Goal: Task Accomplishment & Management: Manage account settings

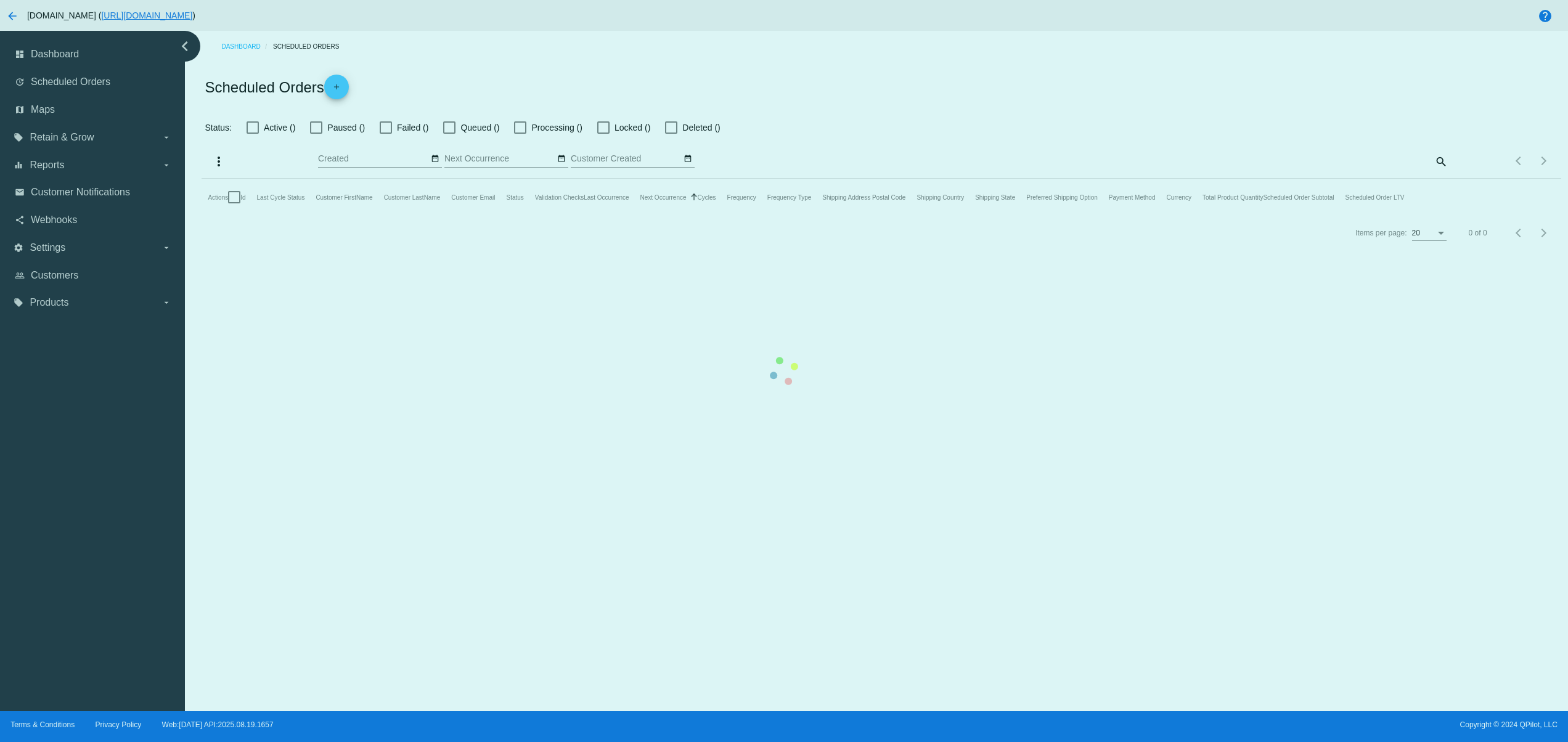
click at [379, 216] on mat-table "Actions Id Last Cycle Status Customer FirstName Customer LastName Customer Emai…" at bounding box center [881, 197] width 1359 height 37
click at [85, 272] on link "people_outline Customers" at bounding box center [93, 275] width 157 height 20
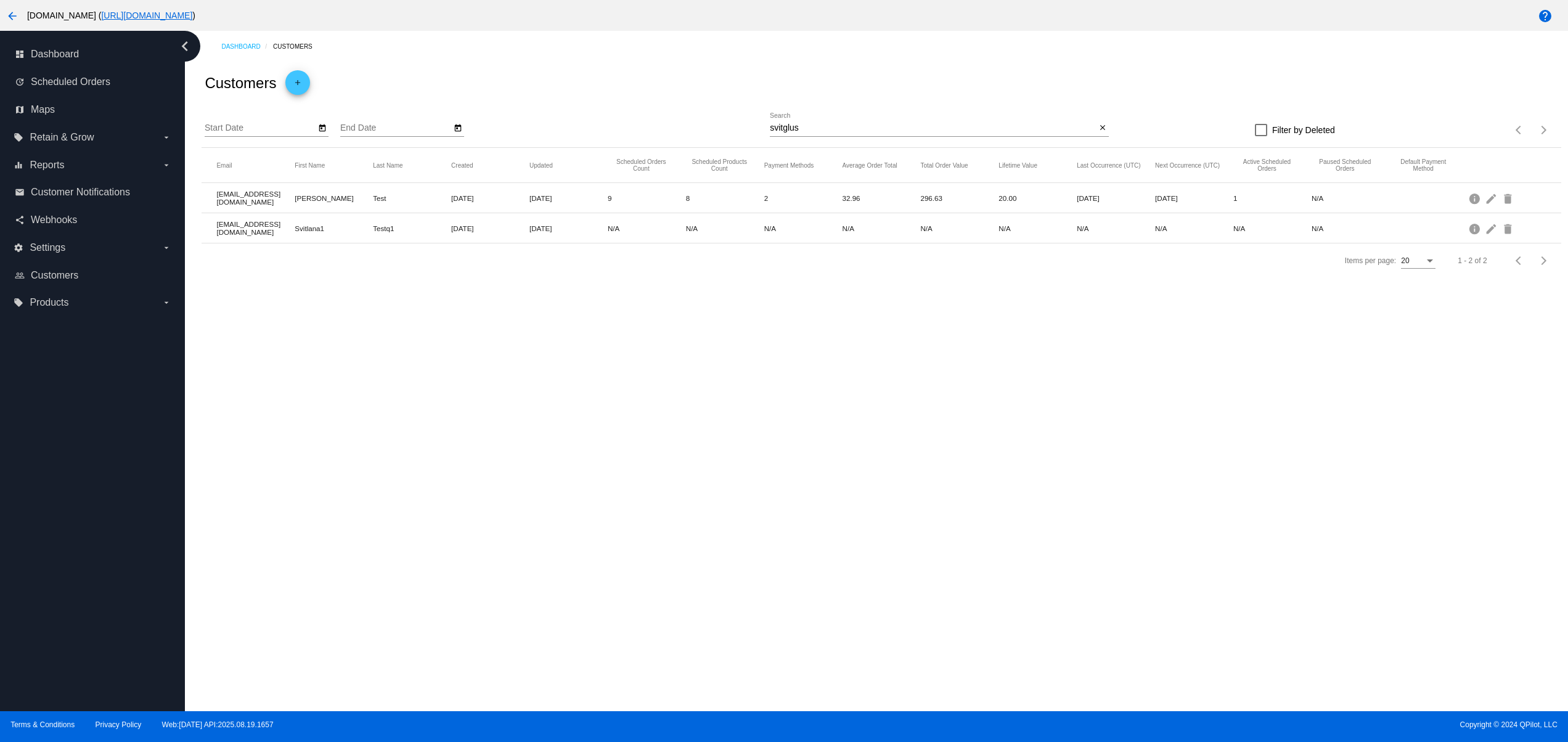
drag, startPoint x: 262, startPoint y: 237, endPoint x: 487, endPoint y: 227, distance: 225.2
click at [470, 232] on mat-row "[EMAIL_ADDRESS][DOMAIN_NAME] Svitlana1 Testq1 [DATE] [DATE] N/A N/A N/A N/A N/A…" at bounding box center [881, 229] width 1359 height 30
click at [1110, 131] on div "Filter by Deleted" at bounding box center [1222, 129] width 226 height 15
click at [1104, 128] on mat-icon "close" at bounding box center [1103, 128] width 9 height 10
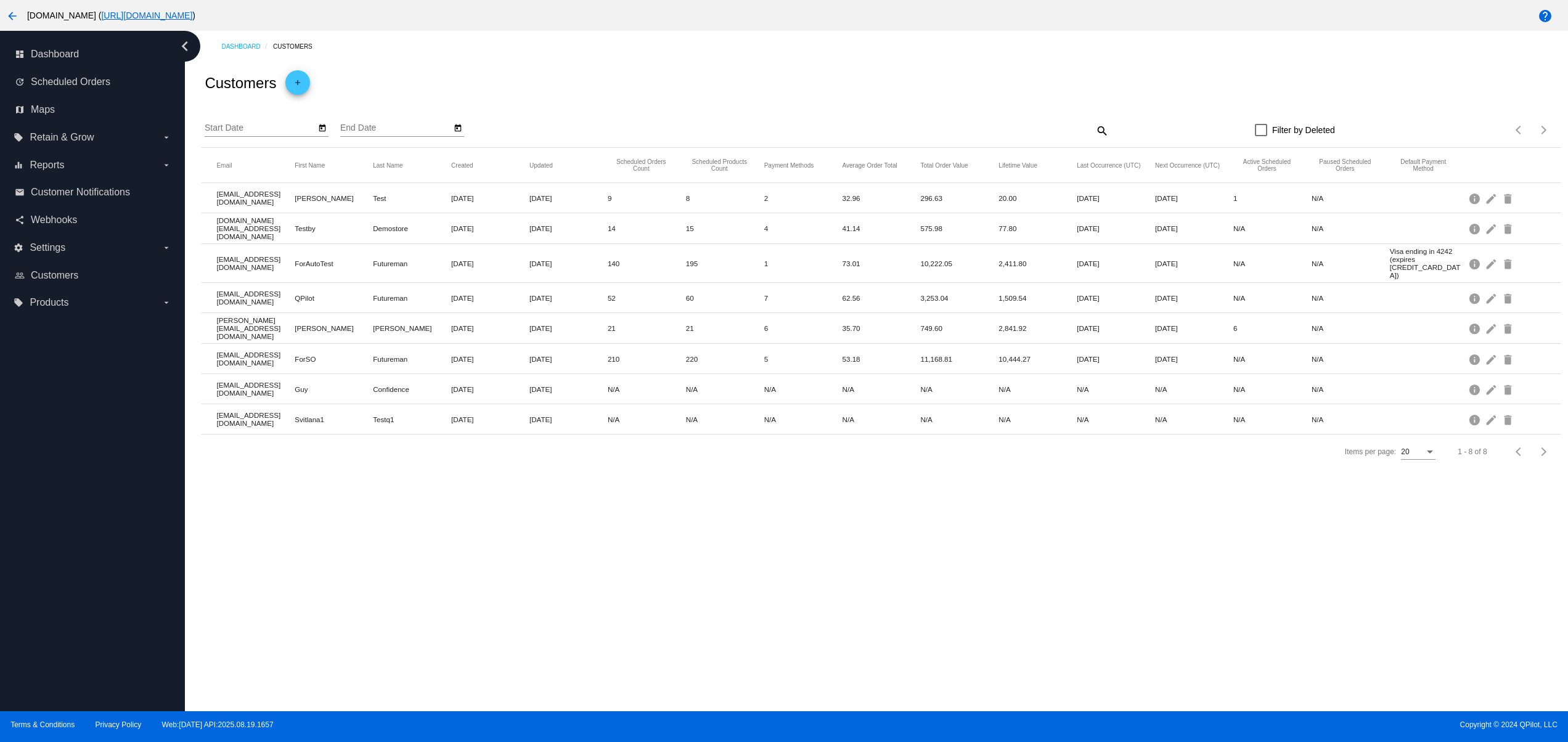
click at [328, 235] on mat-row "[DOMAIN_NAME][EMAIL_ADDRESS][DOMAIN_NAME] Testby Demostore [DATE] [DATE] 14 15 …" at bounding box center [881, 229] width 1359 height 31
click at [441, 413] on mat-cell "Testq1" at bounding box center [412, 420] width 78 height 14
drag, startPoint x: 247, startPoint y: 326, endPoint x: 1484, endPoint y: 319, distance: 1237.0
click at [1484, 319] on mat-row "[PERSON_NAME][EMAIL_ADDRESS][DOMAIN_NAME] [PERSON_NAME] [DATE] [DATE] 21 21 6 3…" at bounding box center [881, 328] width 1359 height 31
click at [1496, 319] on mat-icon "edit" at bounding box center [1492, 328] width 15 height 19
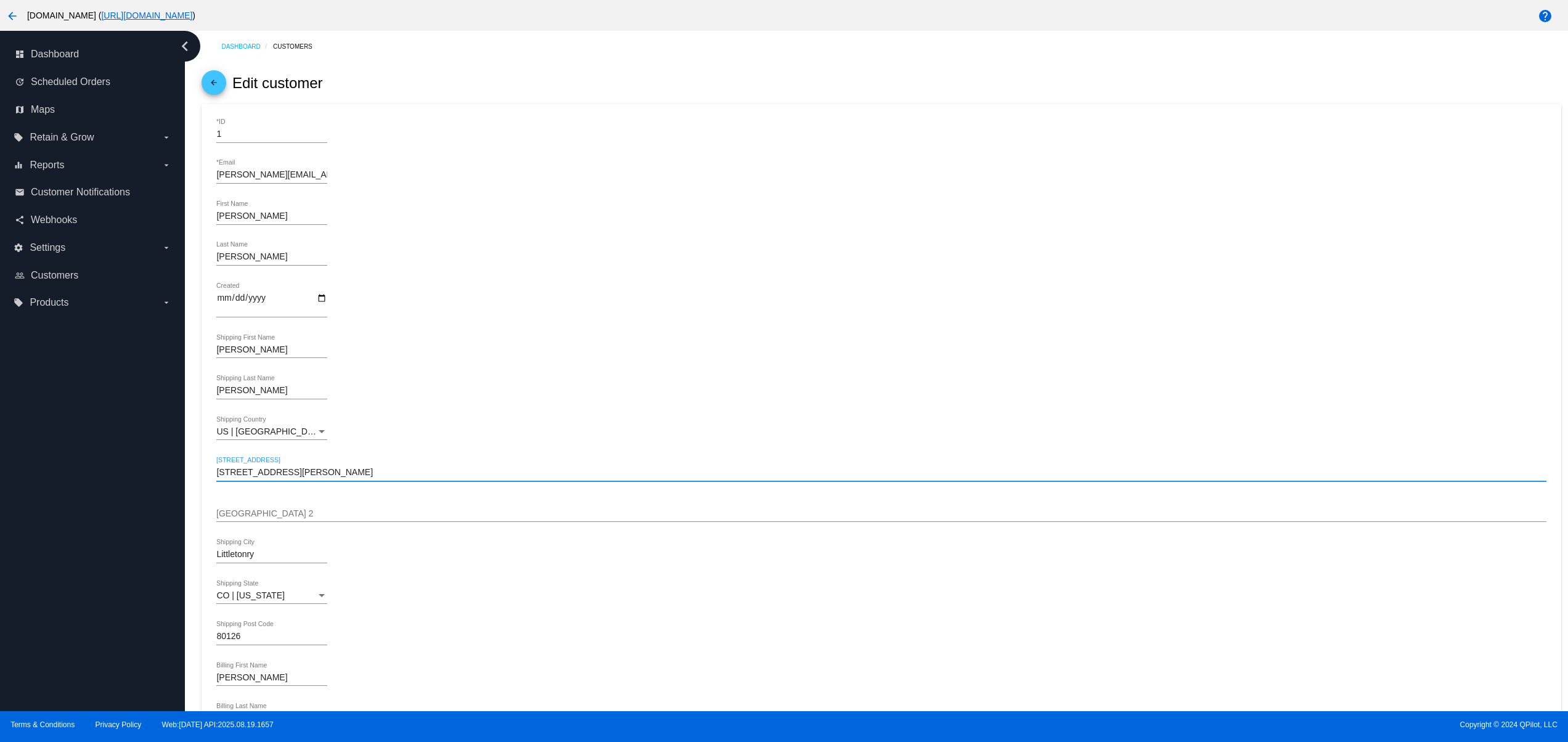
drag, startPoint x: 320, startPoint y: 476, endPoint x: 169, endPoint y: 475, distance: 151.0
click at [169, 475] on div "dashboard Dashboard update Scheduled Orders map Maps local_offer Retain & Grow …" at bounding box center [784, 371] width 1568 height 680
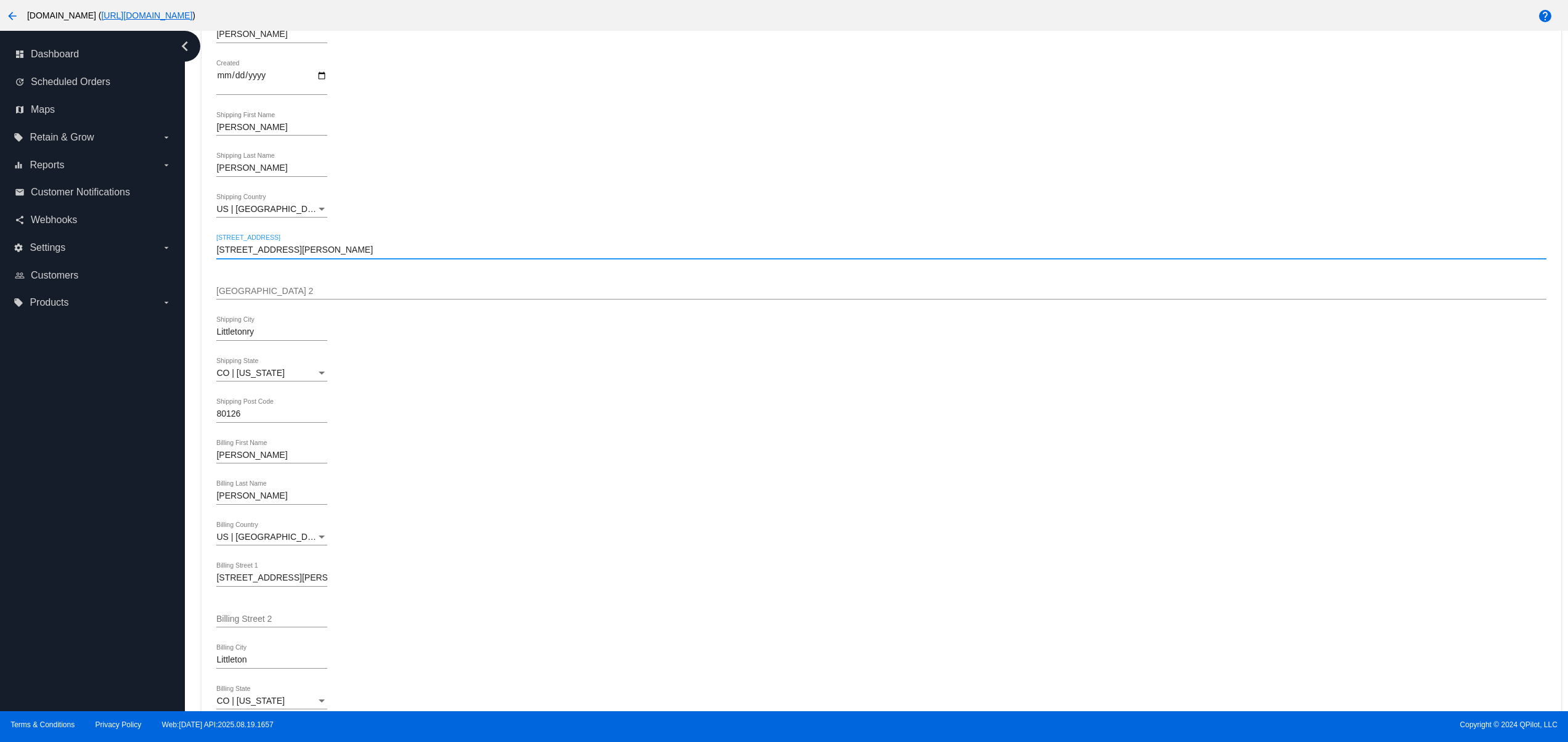
scroll to position [247, 0]
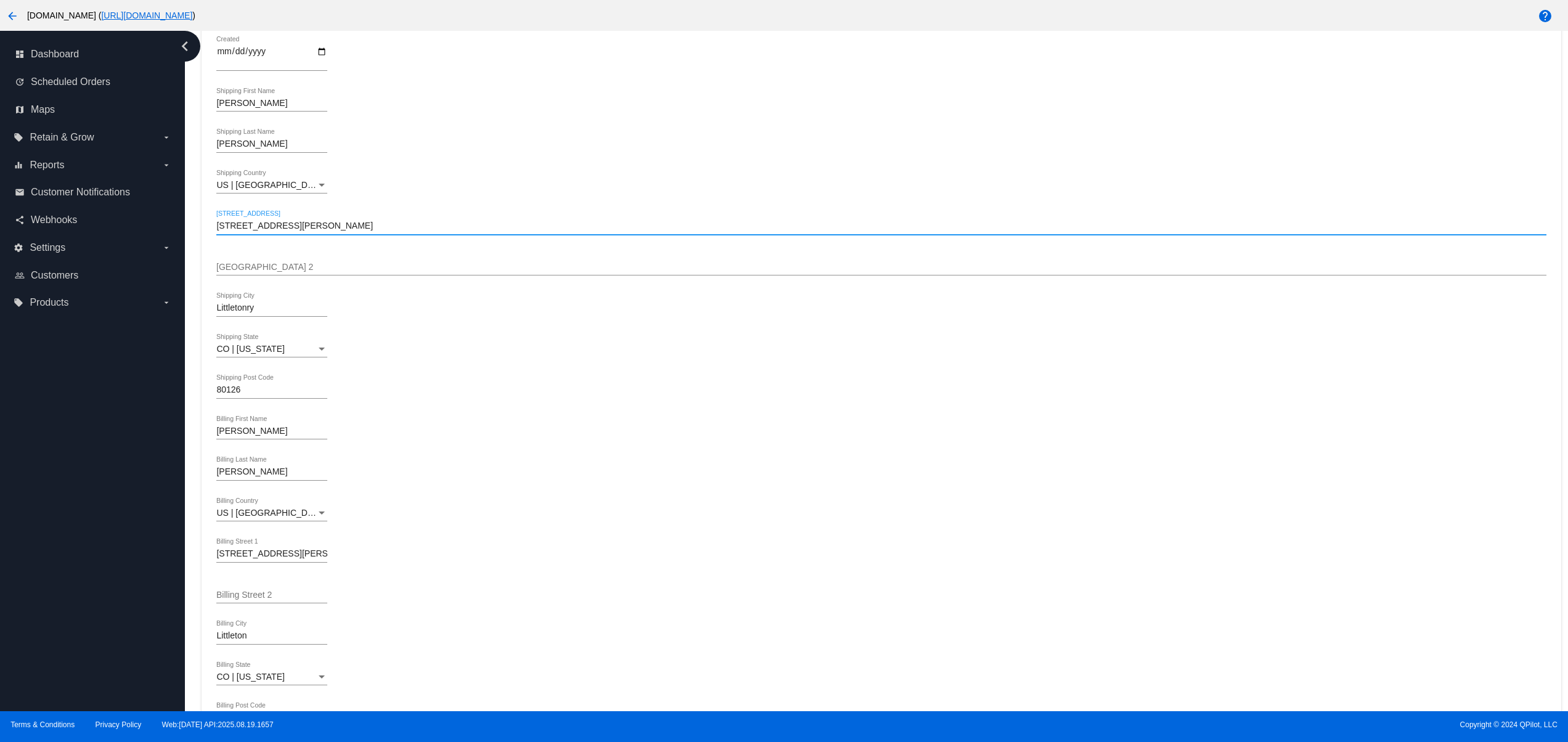
click at [240, 311] on input "Littletonry" at bounding box center [272, 308] width 111 height 10
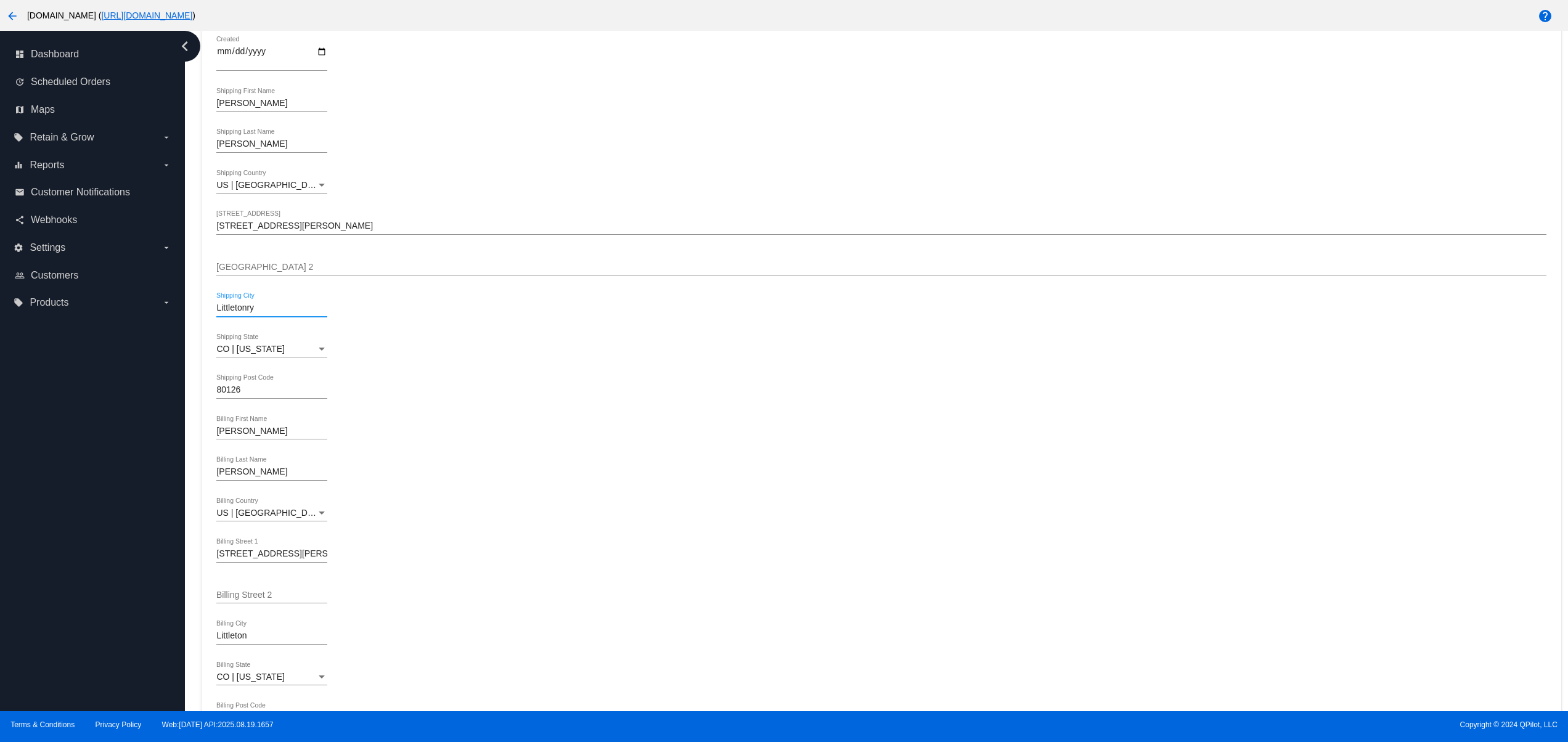
click at [240, 311] on input "Littletonry" at bounding box center [272, 308] width 111 height 10
drag, startPoint x: 256, startPoint y: 391, endPoint x: 124, endPoint y: 397, distance: 132.1
click at [124, 397] on div "dashboard Dashboard update Scheduled Orders map Maps local_offer Retain & Grow …" at bounding box center [784, 371] width 1568 height 680
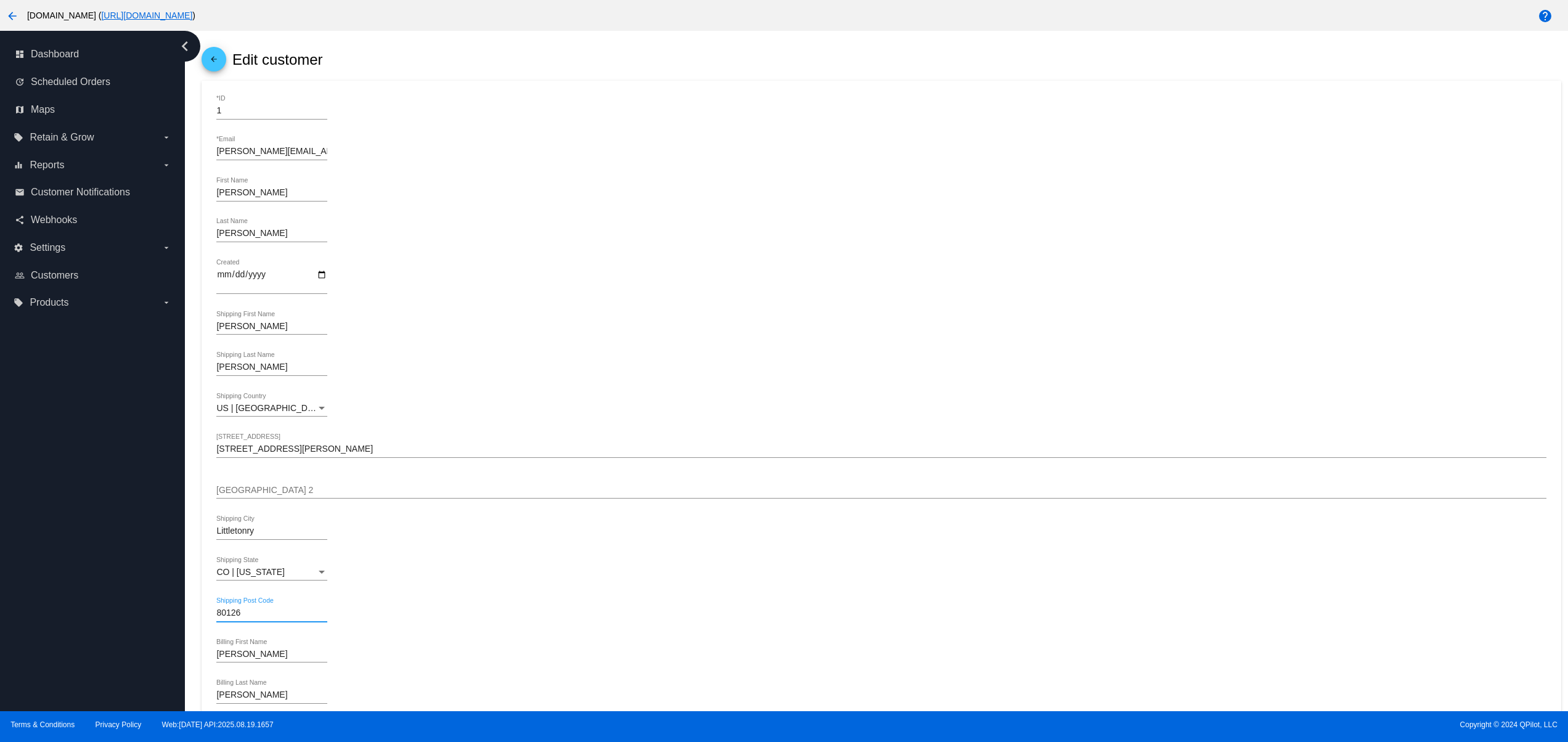
scroll to position [0, 0]
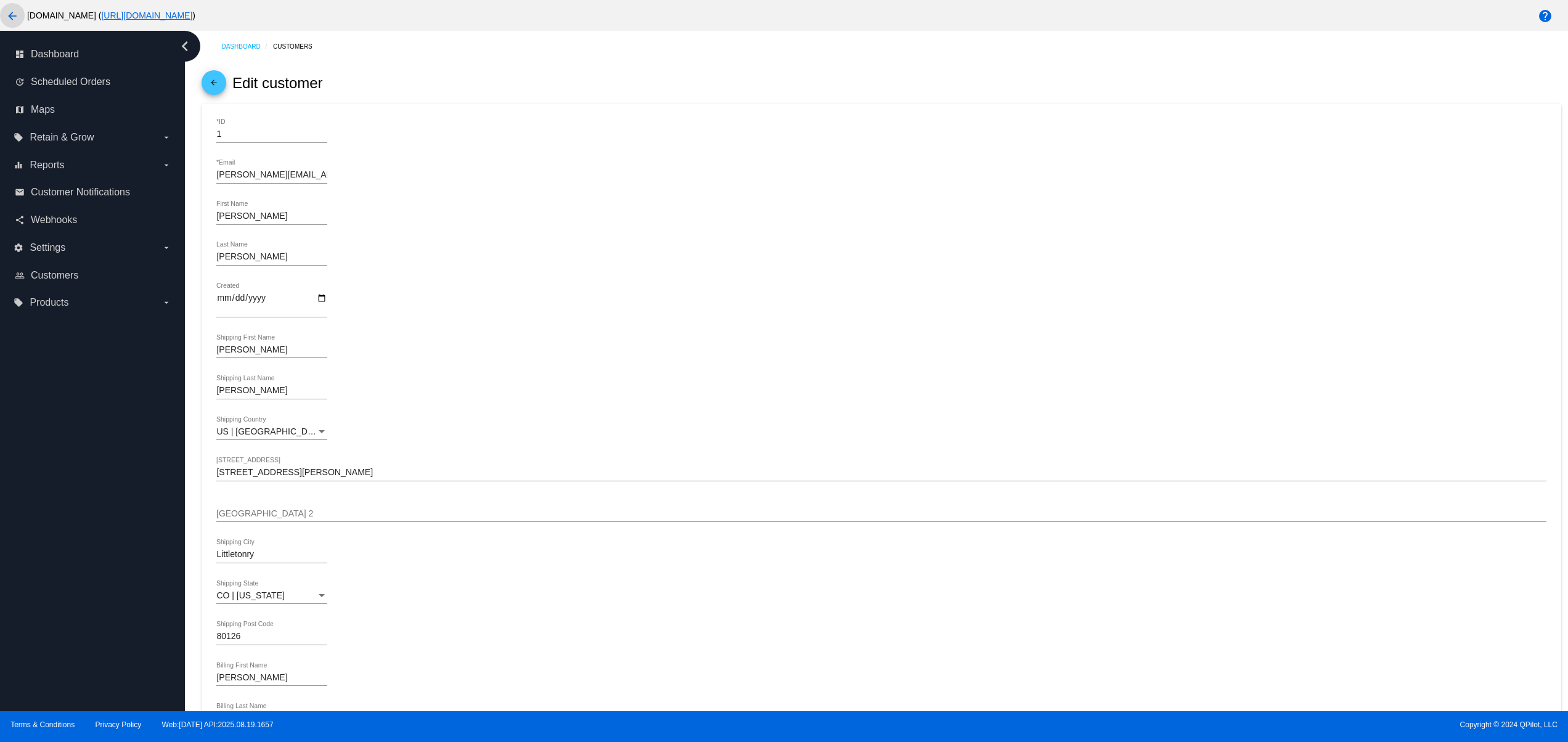
click at [8, 13] on mat-icon "arrow_back" at bounding box center [12, 16] width 15 height 15
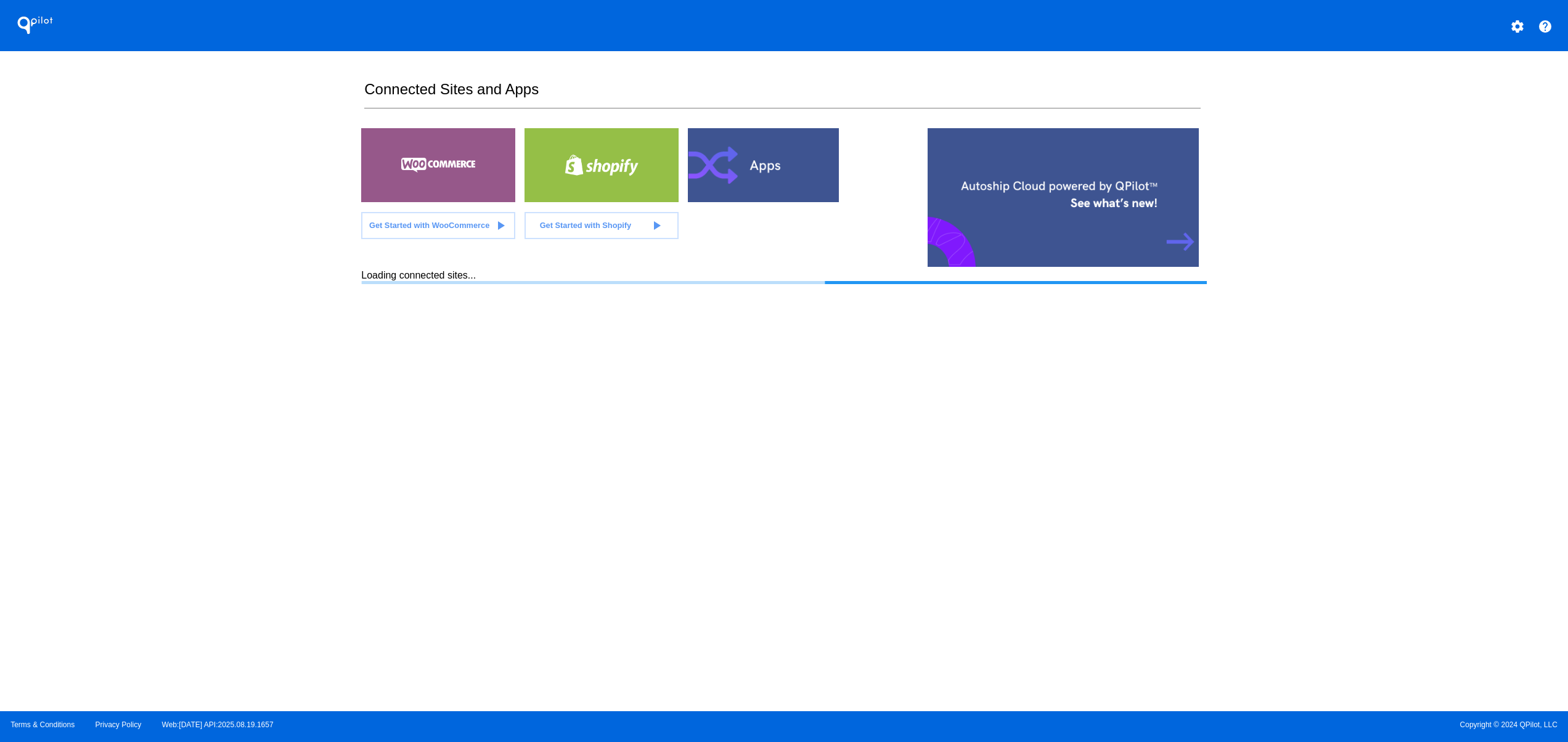
click at [1514, 23] on mat-icon "settings" at bounding box center [1517, 26] width 15 height 15
click at [1470, 93] on span "Log out" at bounding box center [1463, 92] width 29 height 10
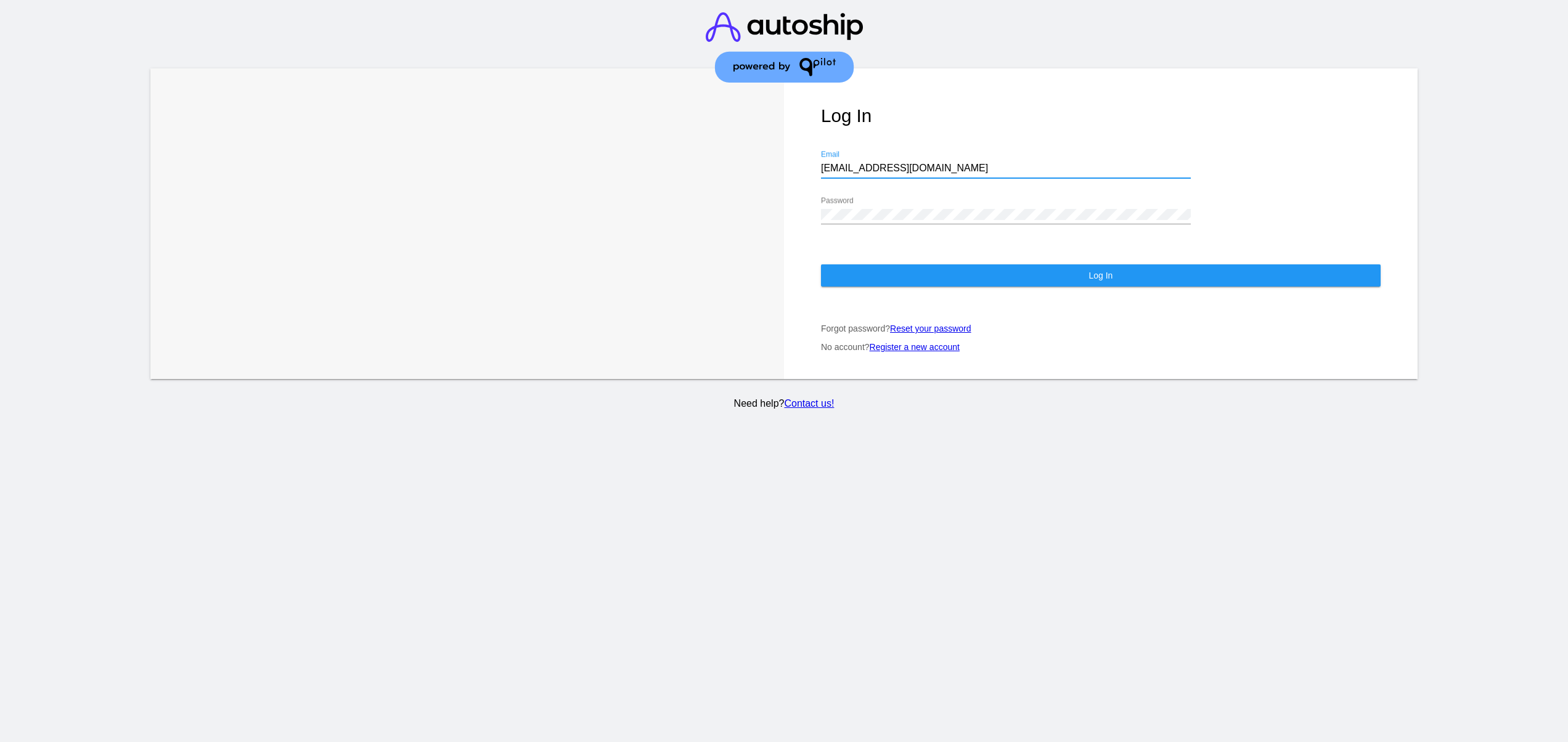
click at [917, 165] on input "[EMAIL_ADDRESS][DOMAIN_NAME]" at bounding box center [1006, 168] width 370 height 11
paste input "markete"
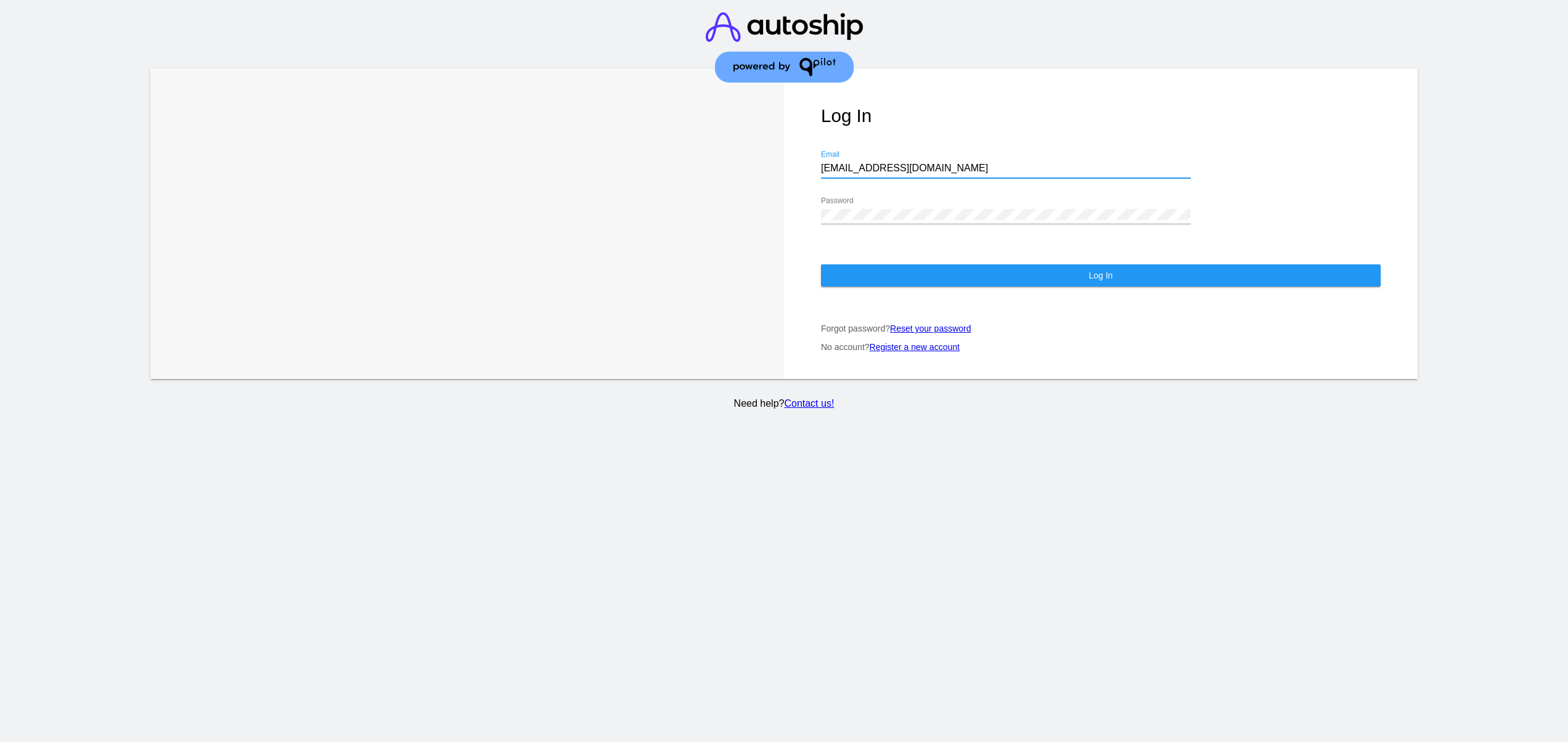
type input "[EMAIL_ADDRESS][DOMAIN_NAME]"
click at [938, 275] on button "Log In" at bounding box center [1101, 275] width 560 height 22
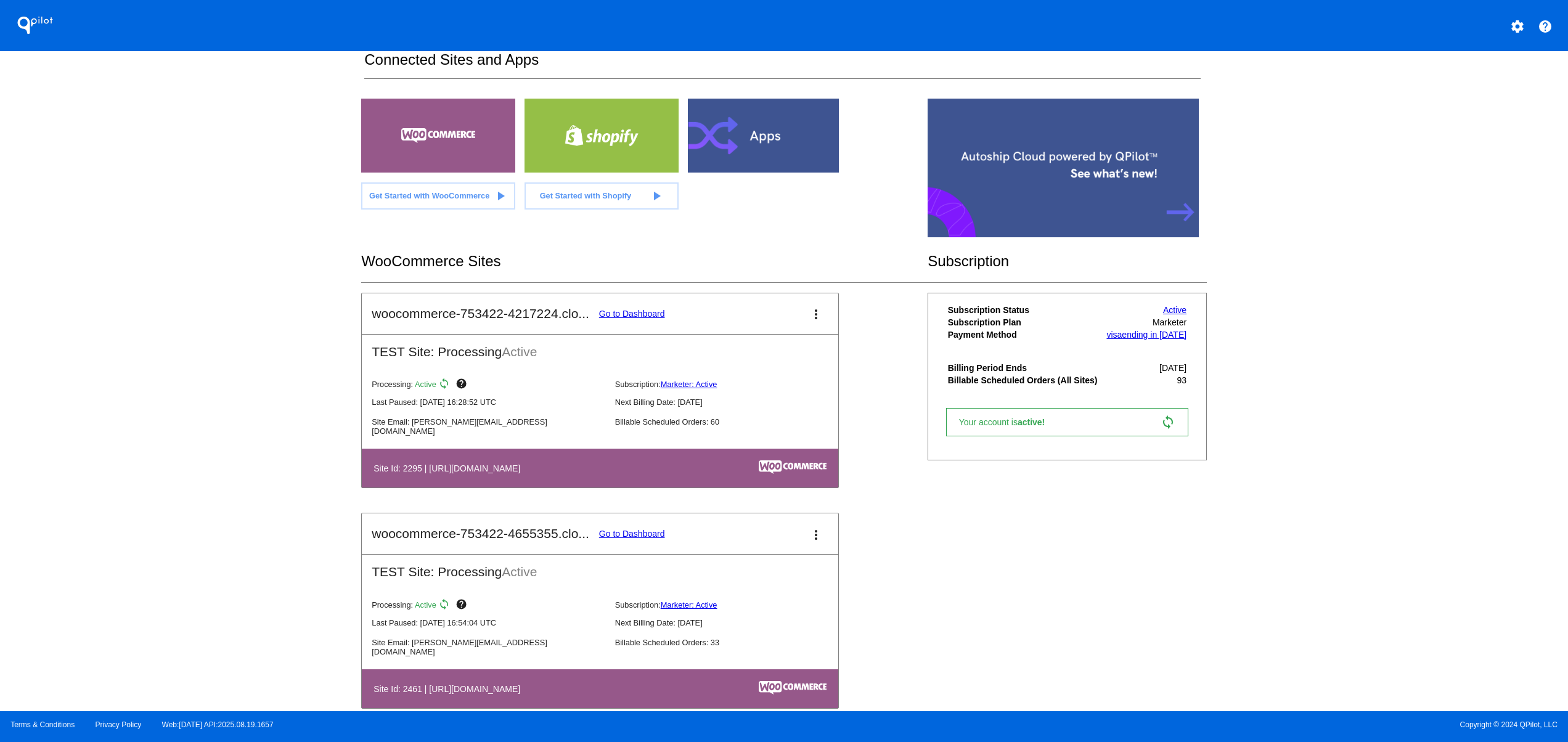
scroll to position [55, 0]
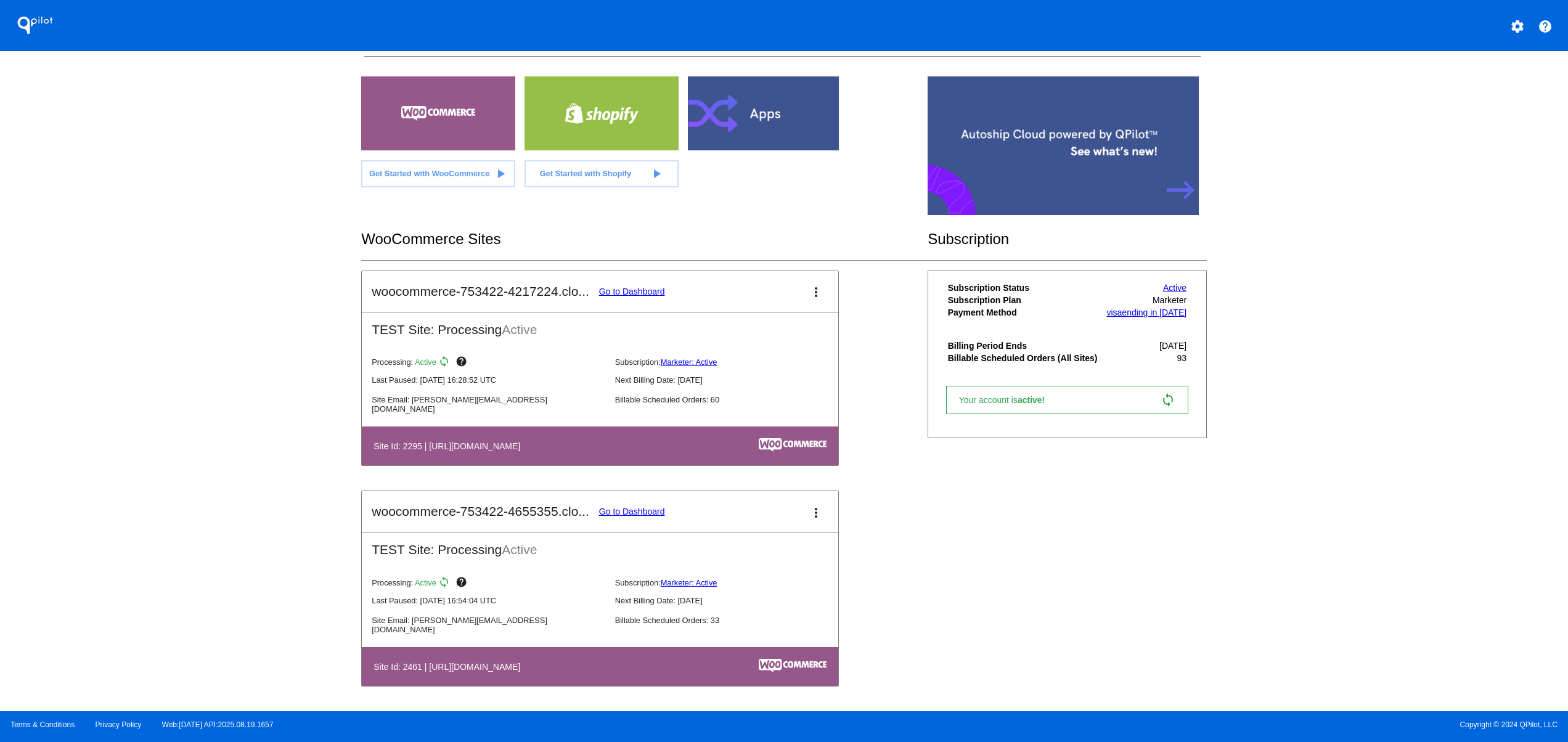
click at [220, 374] on div "QPilot settings help Connected Sites and Apps Get Started with WooCommerce play…" at bounding box center [784, 355] width 1568 height 712
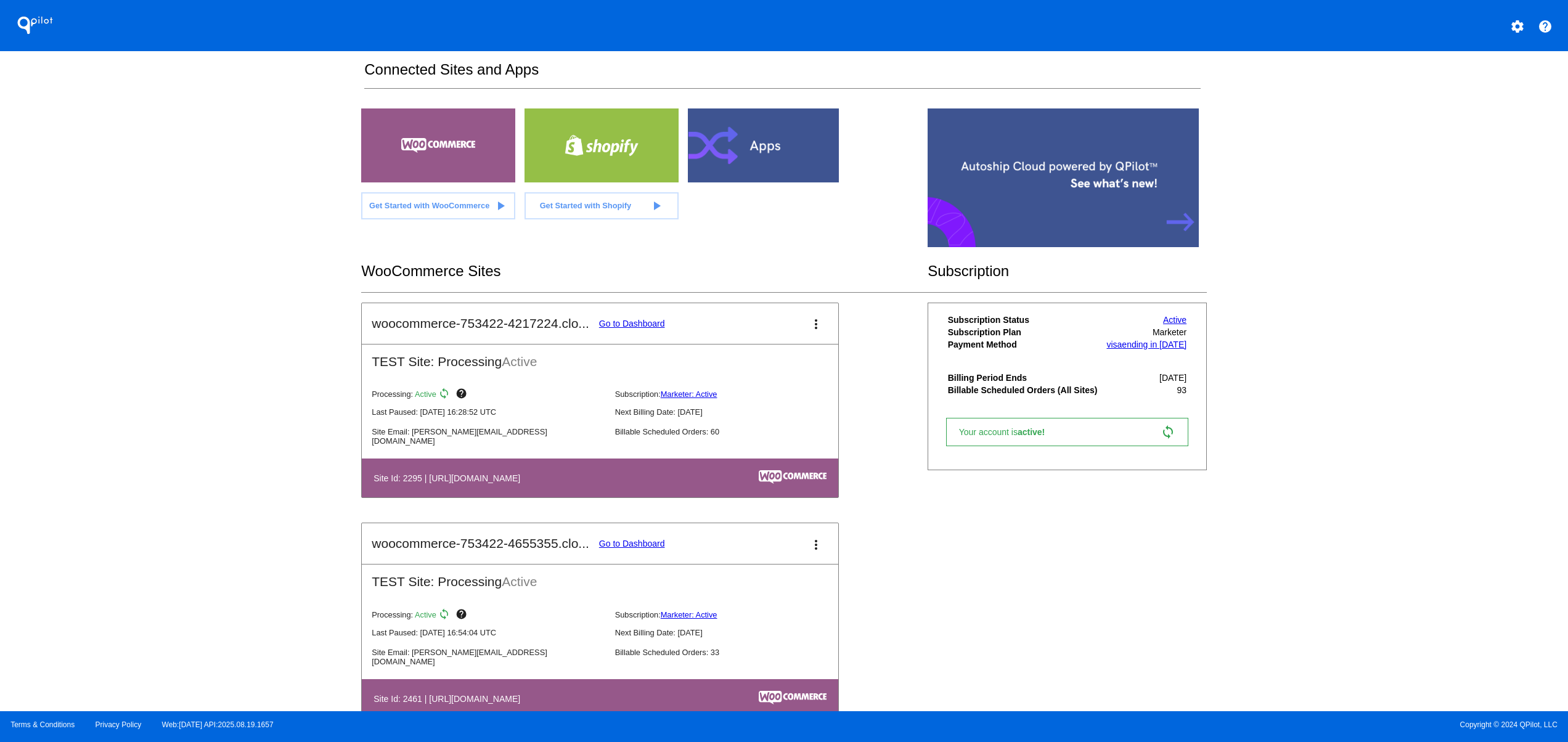
scroll to position [0, 0]
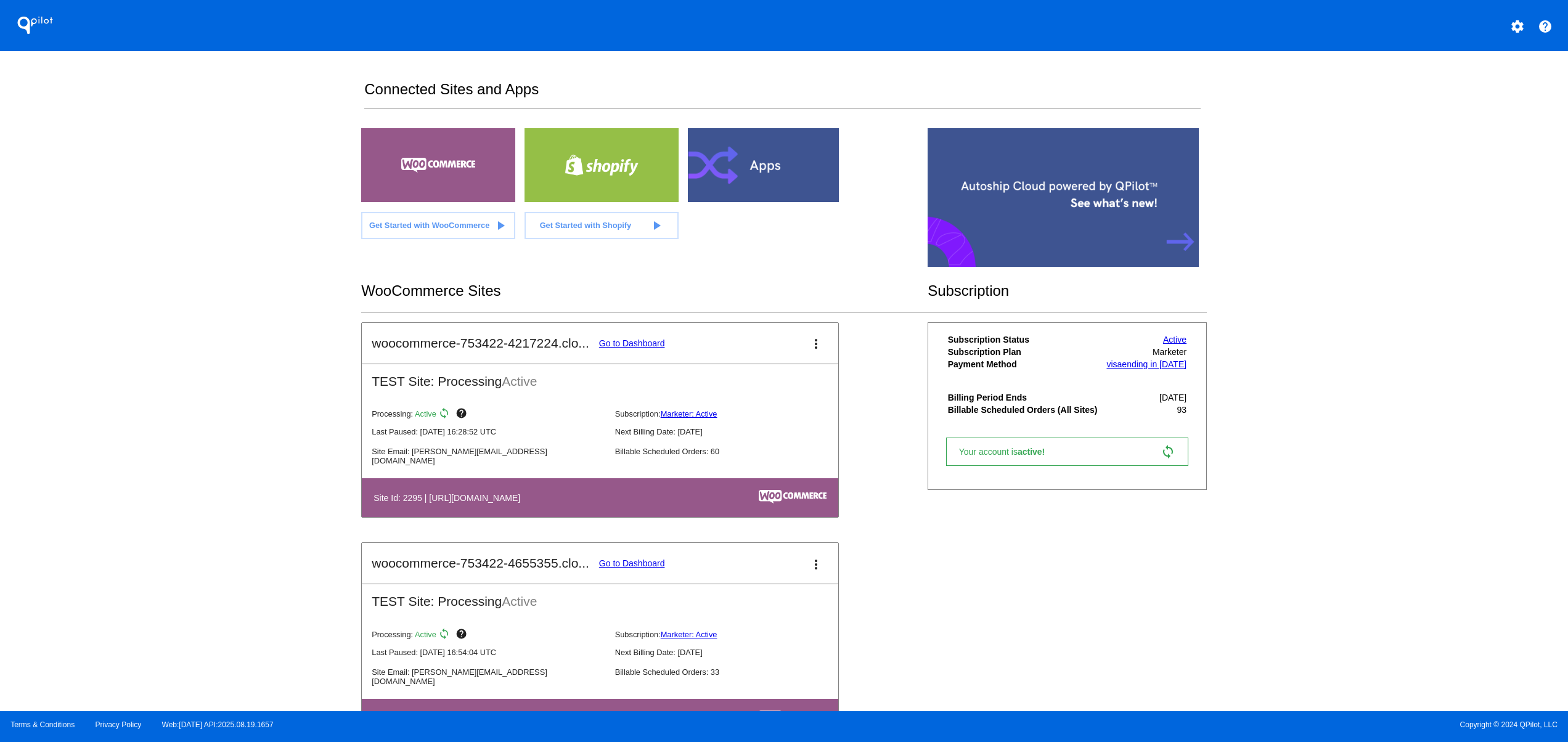
drag, startPoint x: 464, startPoint y: 340, endPoint x: 604, endPoint y: 378, distance: 145.1
click at [603, 340] on mat-card-title "woocommerce-753422-4217224.clo... Go to Dashboard" at bounding box center [518, 343] width 293 height 15
click at [242, 498] on div "QPilot settings help Connected Sites and Apps Get Started with WooCommerce play…" at bounding box center [784, 355] width 1568 height 712
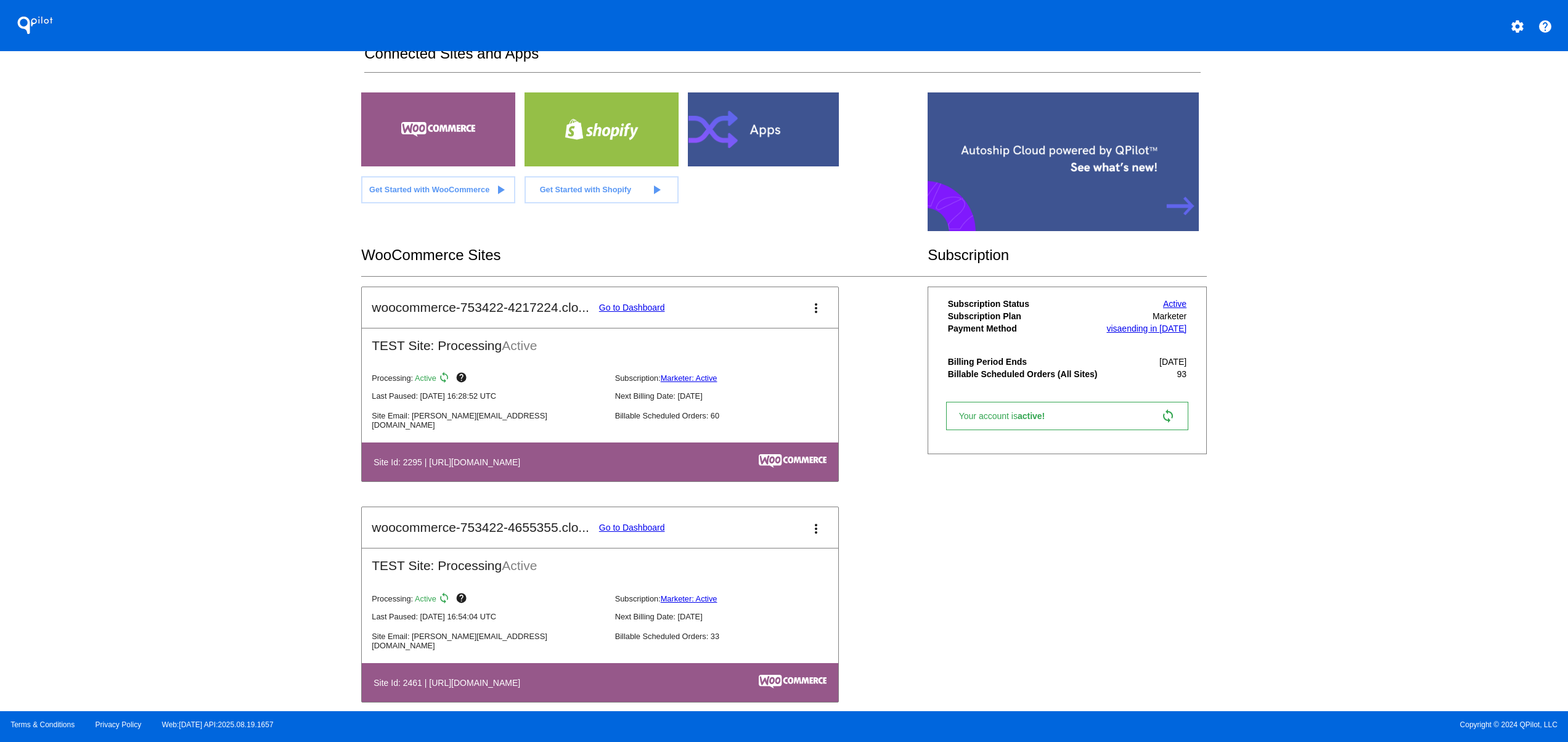
scroll to position [55, 0]
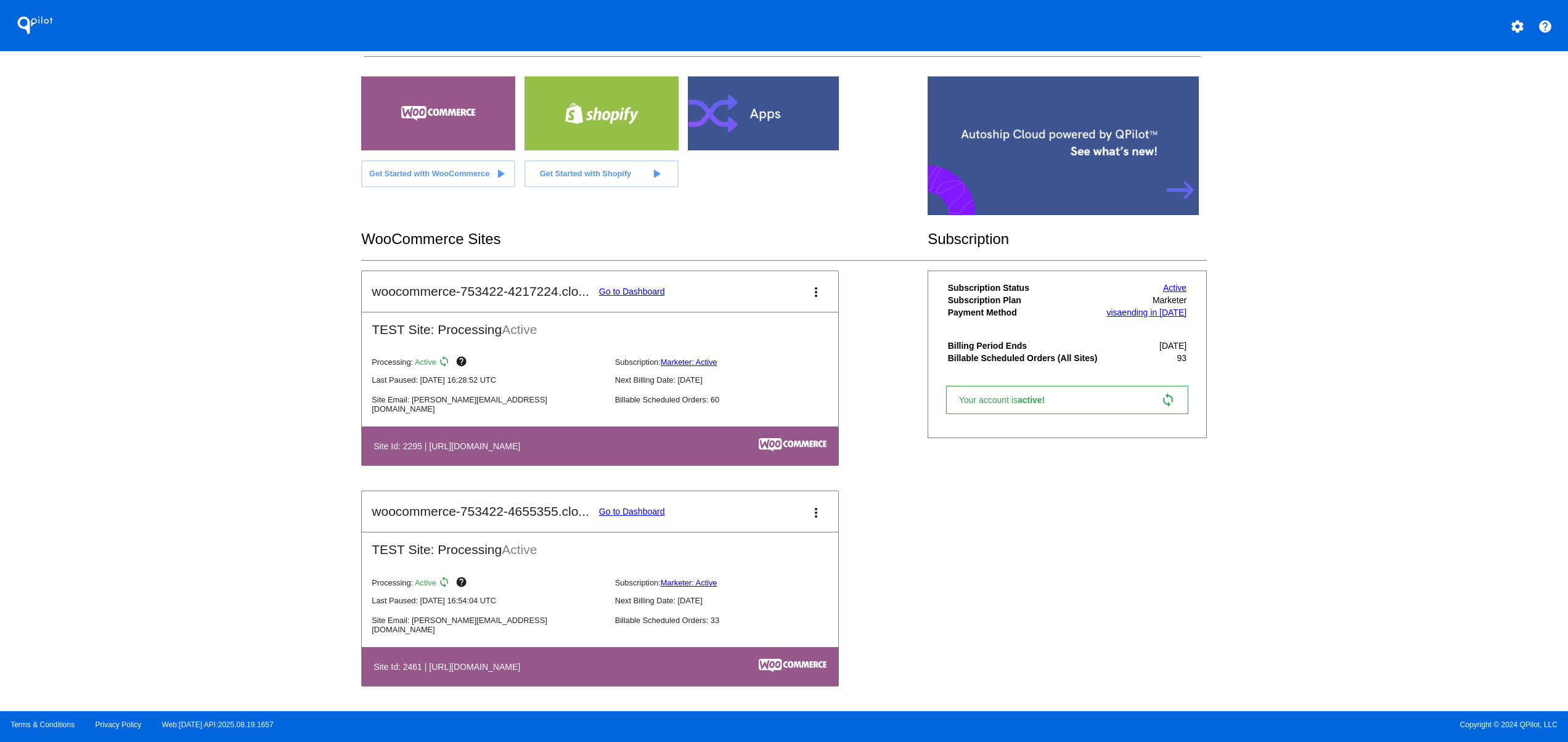
click at [701, 518] on mat-card-header "woocommerce-753422-4655355.clo... Go to Dashboard more_vert" at bounding box center [600, 512] width 477 height 41
click at [1049, 546] on div "woocommerce-753422-4217224.clo... Go to Dashboard more_vert TEST Site: Processi…" at bounding box center [784, 491] width 845 height 441
drag, startPoint x: 518, startPoint y: 656, endPoint x: 968, endPoint y: 613, distance: 452.0
click at [704, 661] on table "Site Id: 2461 | [URL][DOMAIN_NAME]" at bounding box center [600, 666] width 477 height 39
click at [1110, 593] on div "woocommerce-753422-4217224.clo... Go to Dashboard more_vert TEST Site: Processi…" at bounding box center [784, 491] width 845 height 441
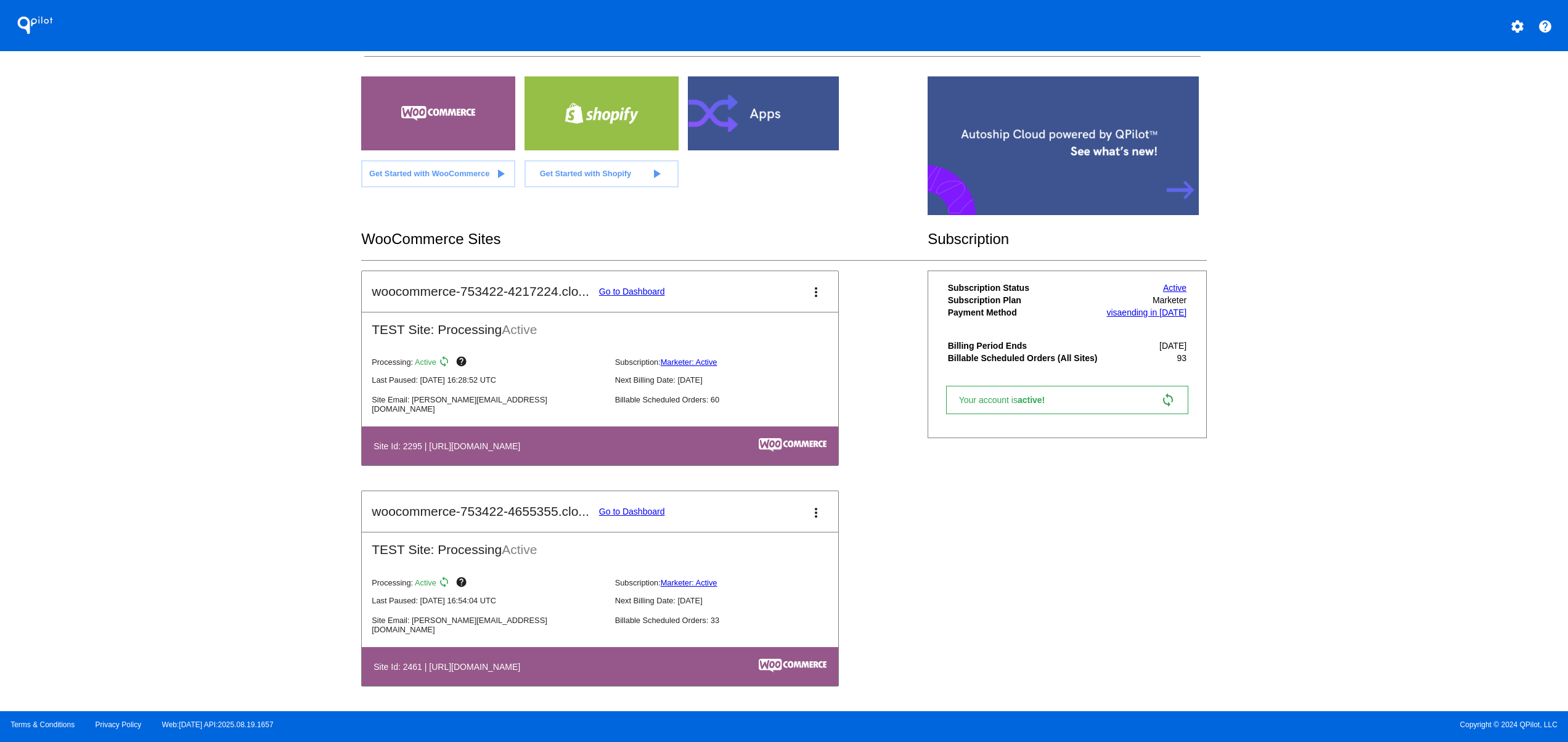
drag, startPoint x: 630, startPoint y: 682, endPoint x: 421, endPoint y: 670, distance: 209.3
click at [444, 670] on table "Site Id: 2461 | [URL][DOMAIN_NAME]" at bounding box center [600, 666] width 477 height 39
drag, startPoint x: 442, startPoint y: 666, endPoint x: 1011, endPoint y: 654, distance: 569.1
click at [837, 666] on div "woocommerce-753422-4217224.clo... Go to Dashboard more_vert TEST Site: Processi…" at bounding box center [784, 491] width 845 height 441
click at [1034, 647] on div "woocommerce-753422-4217224.clo... Go to Dashboard more_vert TEST Site: Processi…" at bounding box center [784, 491] width 845 height 441
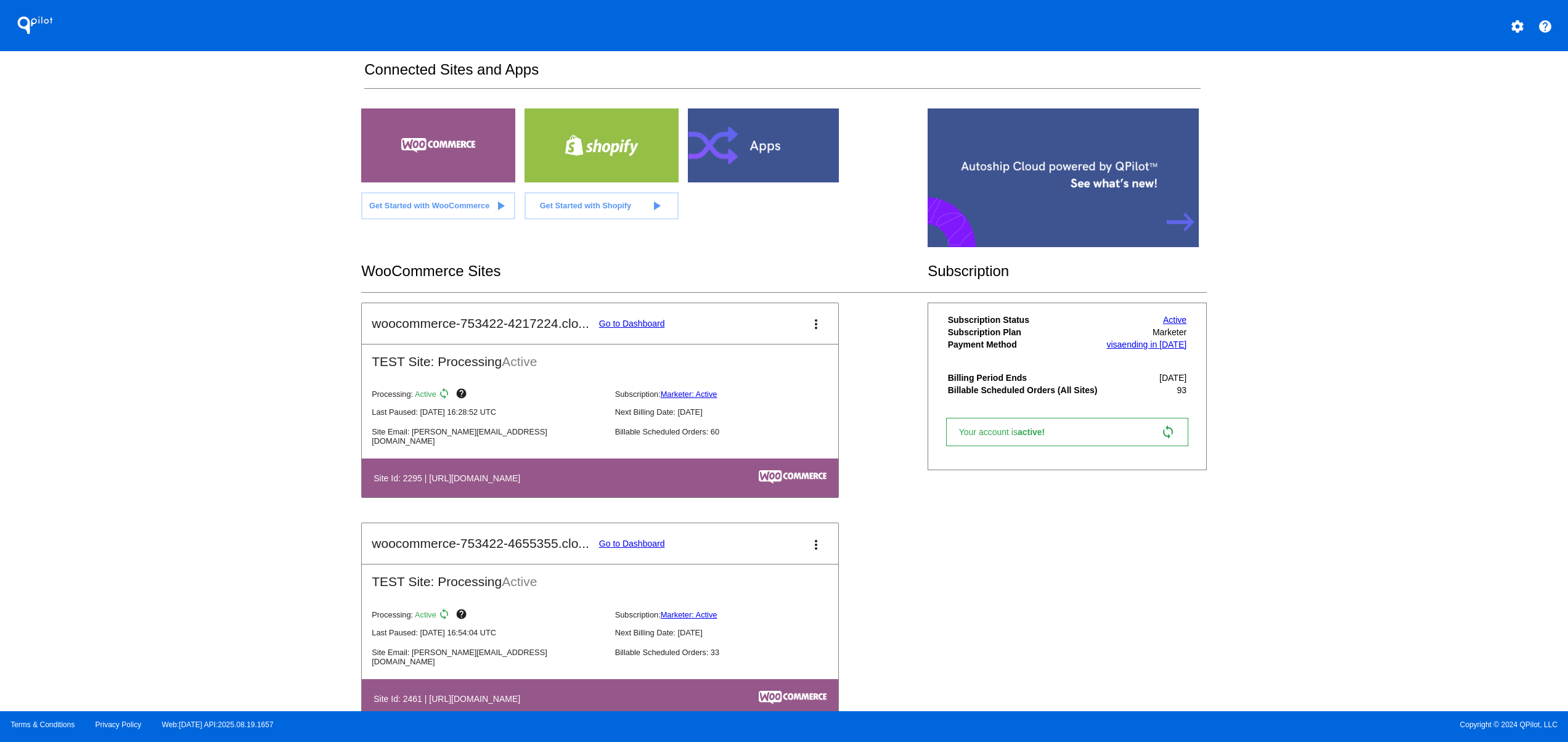
scroll to position [0, 0]
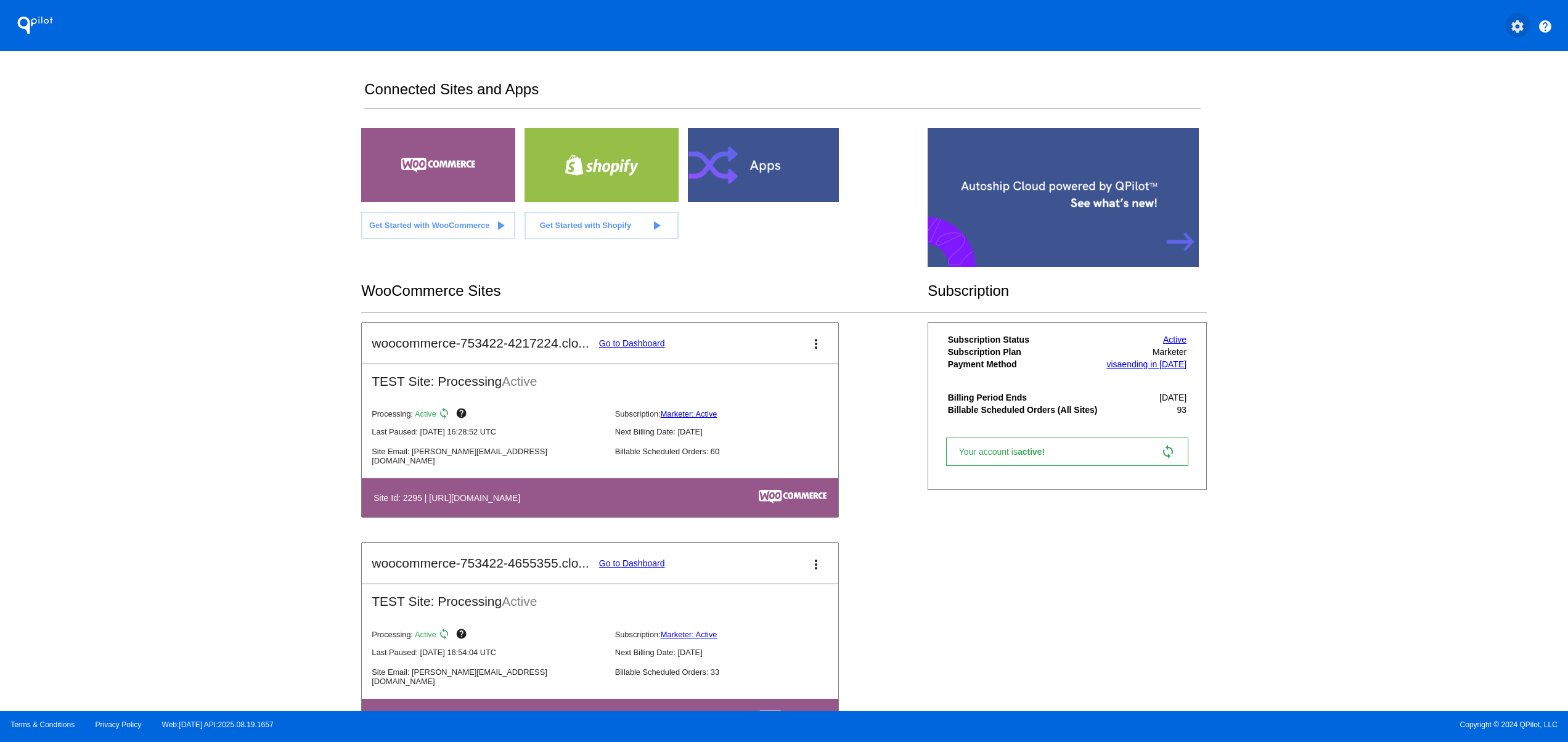
click at [1522, 15] on button "settings" at bounding box center [1517, 25] width 25 height 25
click at [1477, 109] on div "settings My Account help Contact Support person Log out" at bounding box center [1471, 62] width 118 height 98
click at [1472, 93] on div "QPilot settings help Connected Sites and Apps Get Started with WooCommerce play…" at bounding box center [784, 355] width 1568 height 712
click at [1521, 23] on mat-icon "settings" at bounding box center [1517, 26] width 15 height 15
click at [1486, 60] on button "person Log out" at bounding box center [1471, 52] width 118 height 15
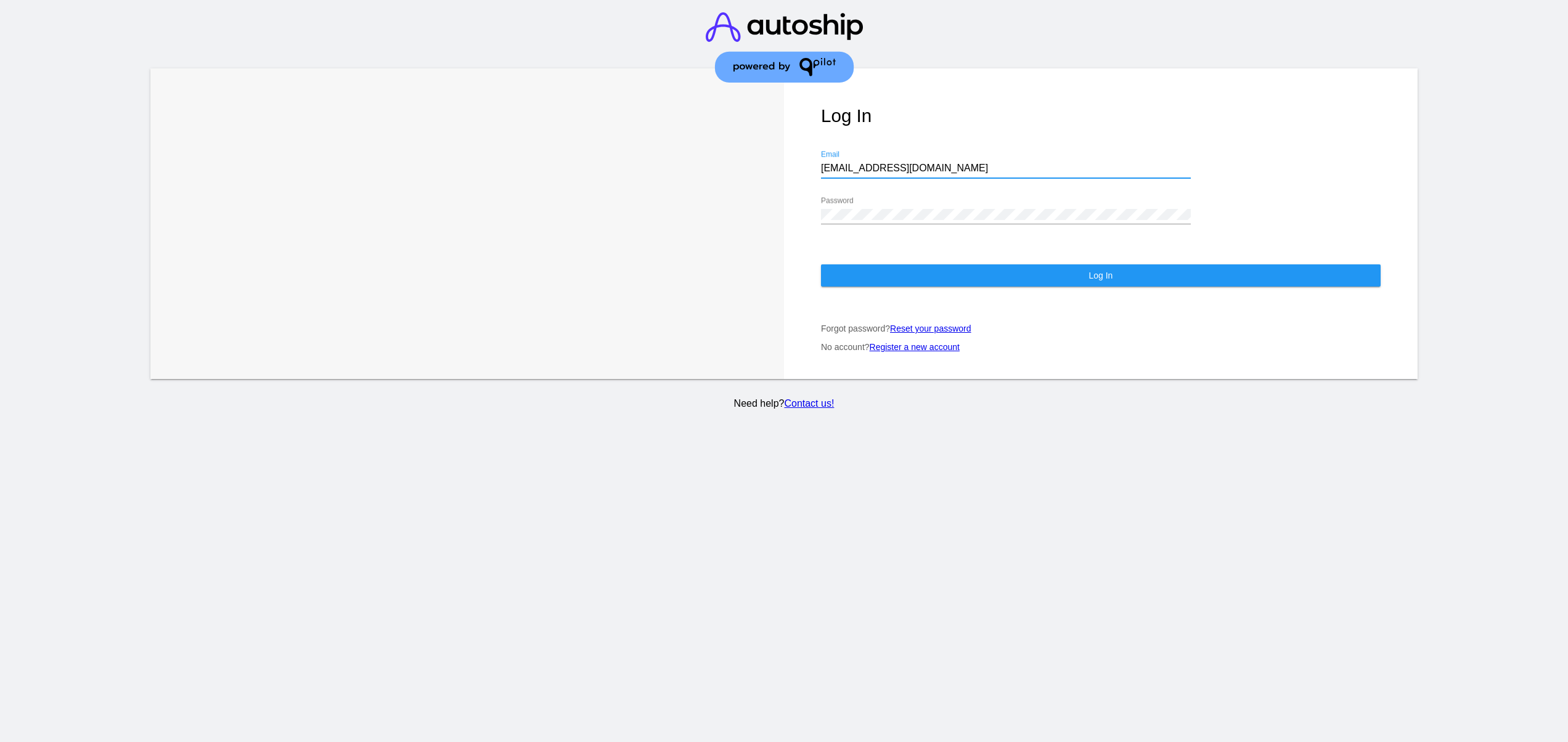
click at [923, 173] on input "[EMAIL_ADDRESS][DOMAIN_NAME]" at bounding box center [1006, 168] width 370 height 11
type input "[EMAIL_ADDRESS][DOMAIN_NAME]"
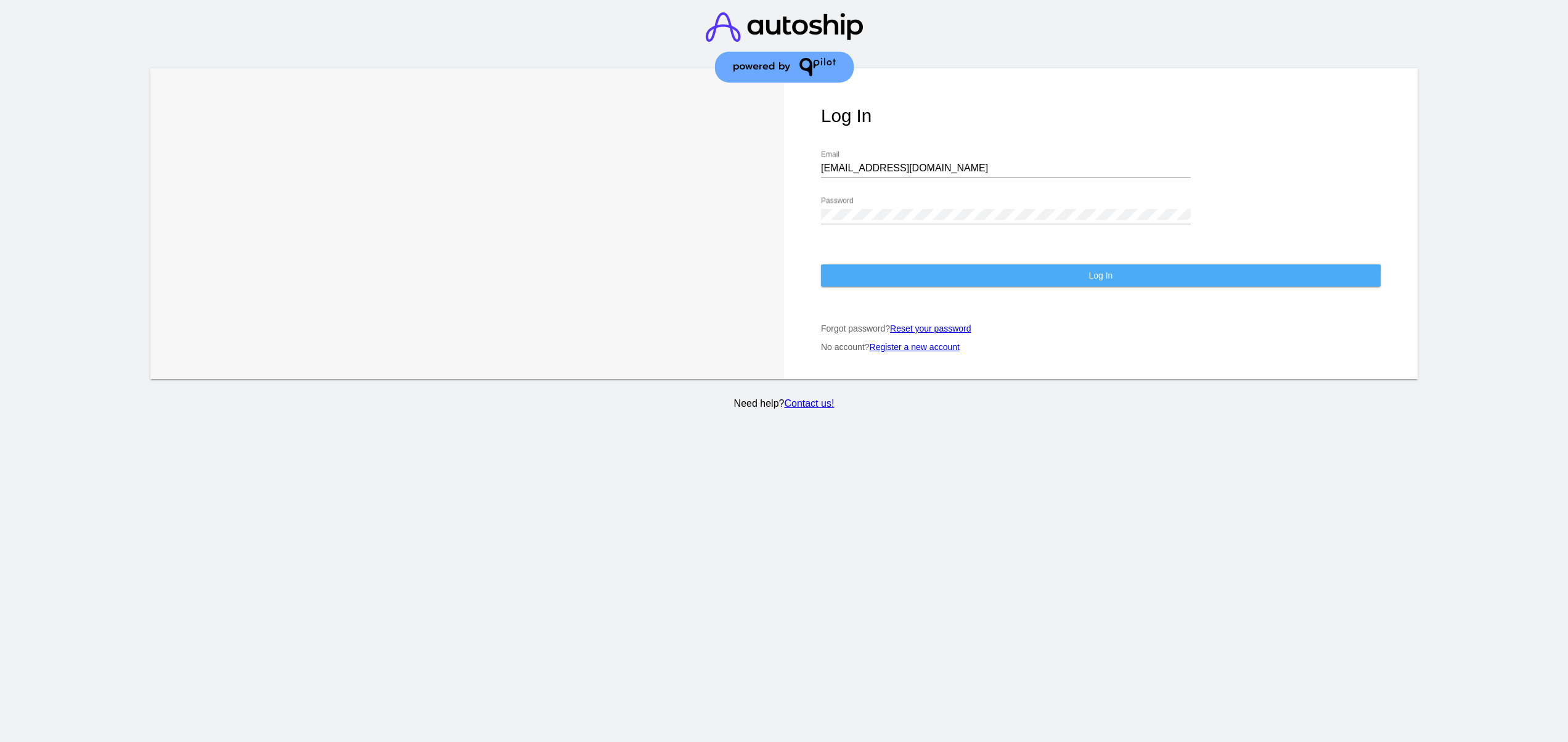
click at [945, 285] on button "Log In" at bounding box center [1101, 275] width 560 height 22
